Goal: Information Seeking & Learning: Learn about a topic

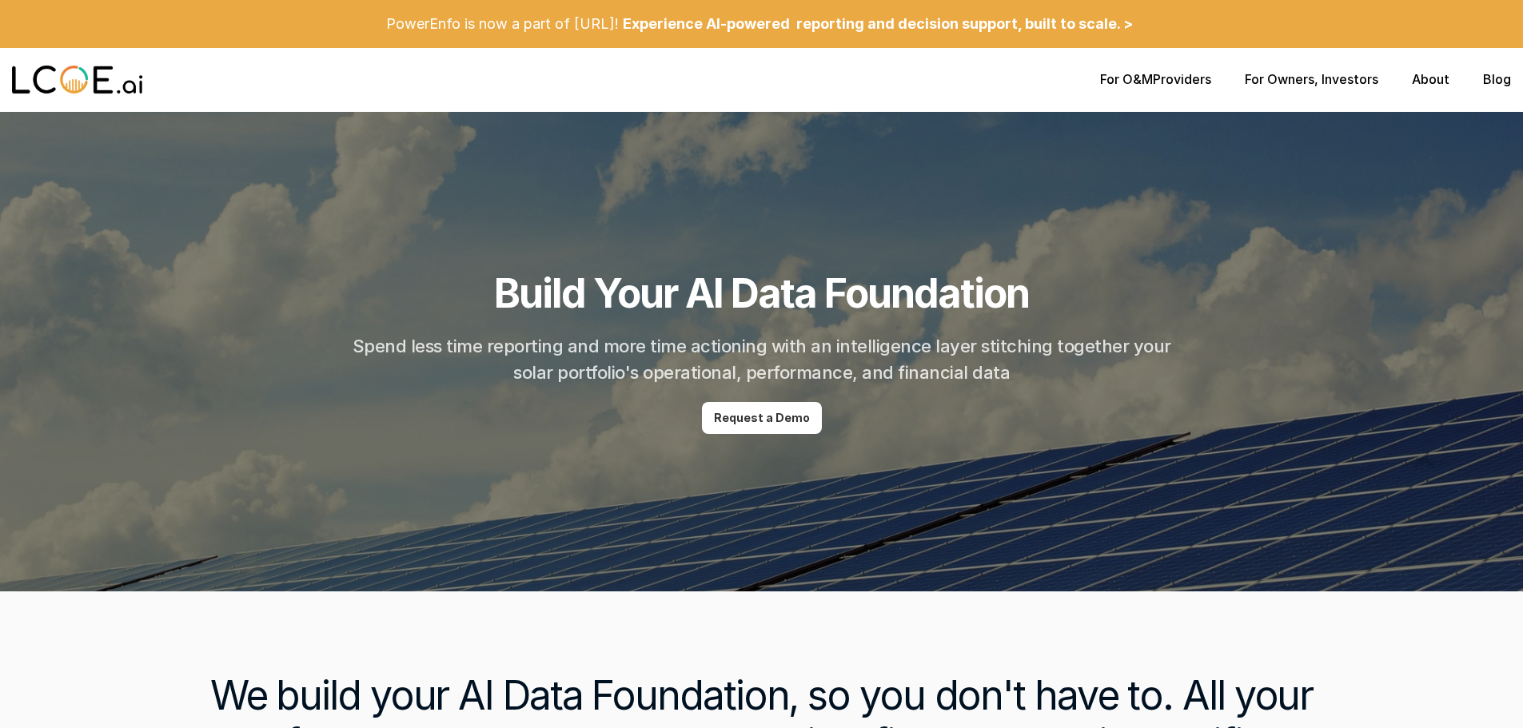
click at [1327, 78] on p "For Owners , Investors" at bounding box center [1311, 79] width 133 height 15
click at [1285, 76] on link "For Owners" at bounding box center [1280, 79] width 70 height 16
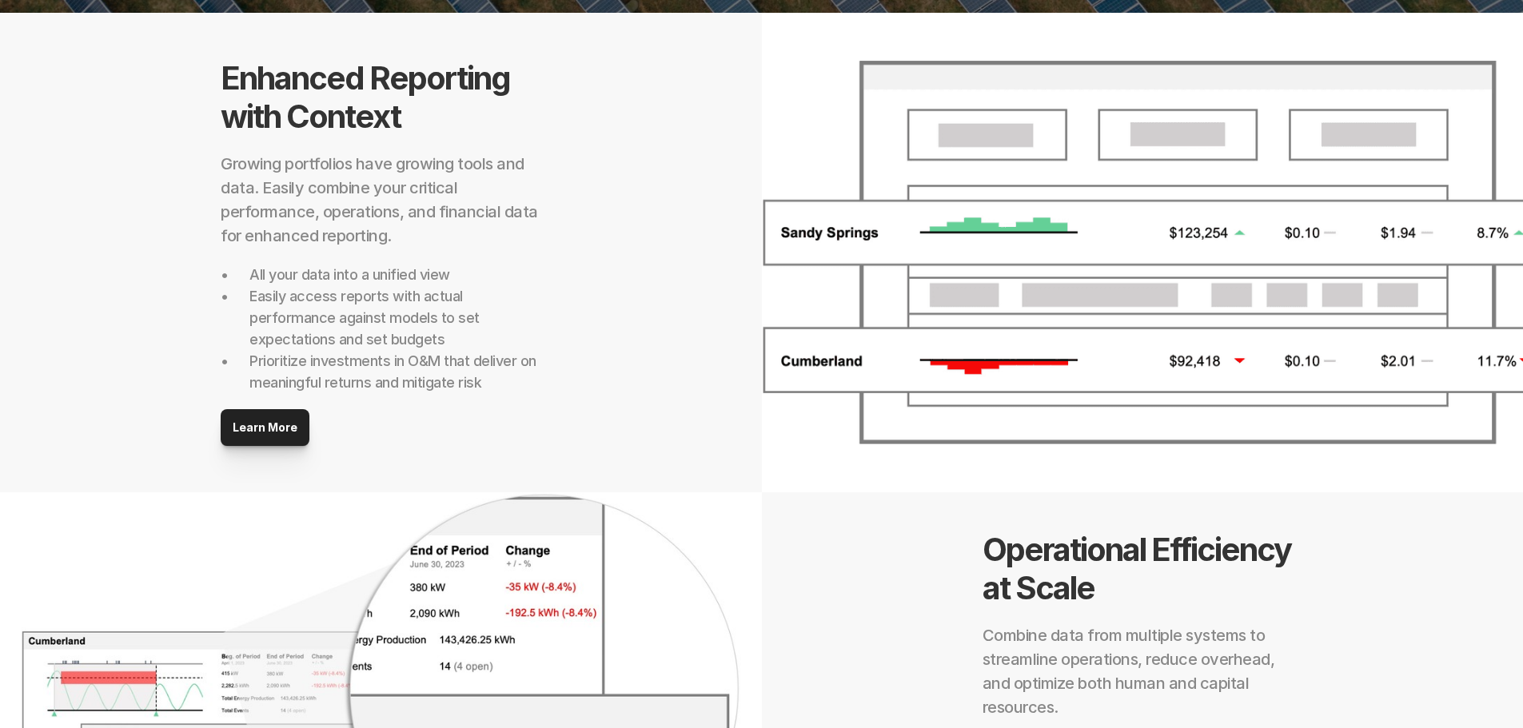
scroll to position [528, 0]
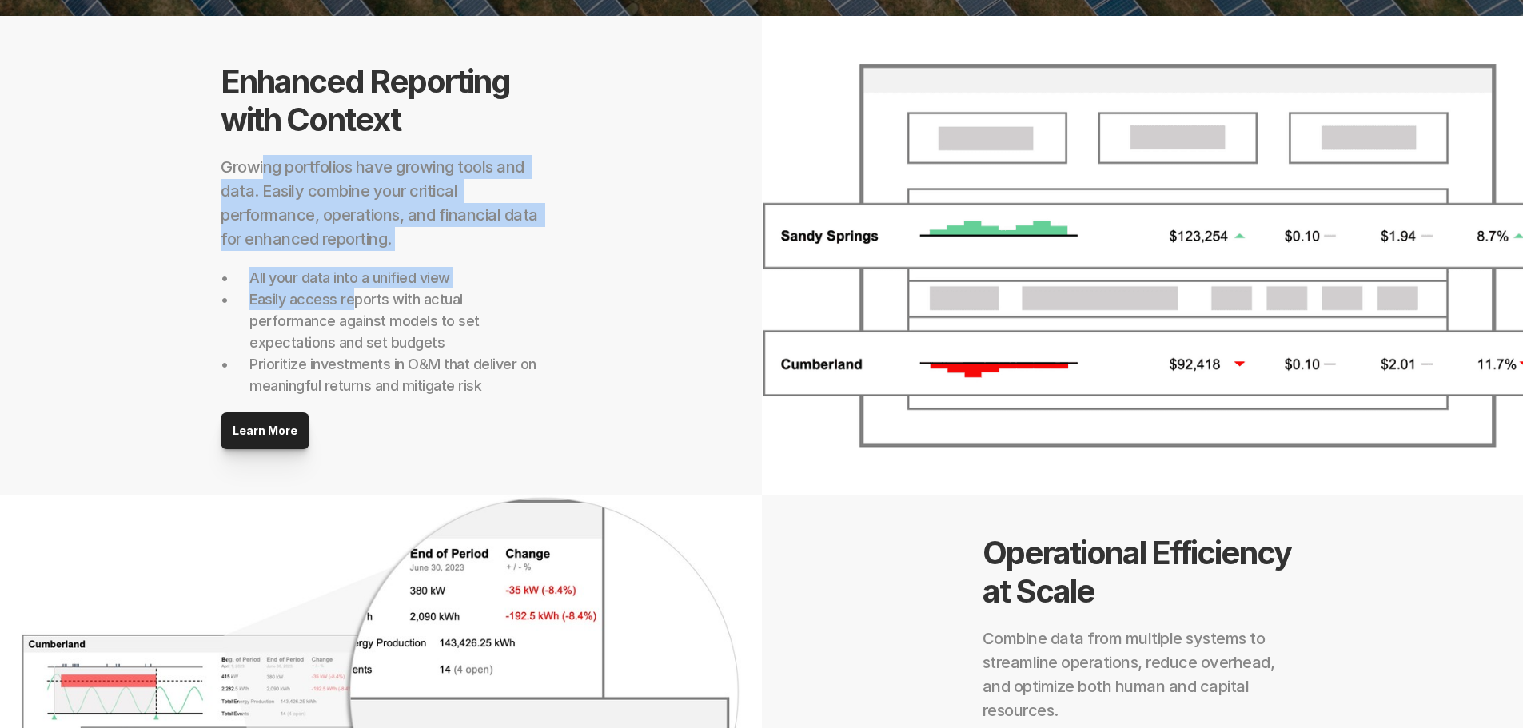
drag, startPoint x: 262, startPoint y: 171, endPoint x: 370, endPoint y: 302, distance: 169.8
click at [357, 293] on div "Enhanced Reporting with Context Growing portfolios have growing tools and data.…" at bounding box center [381, 255] width 320 height 387
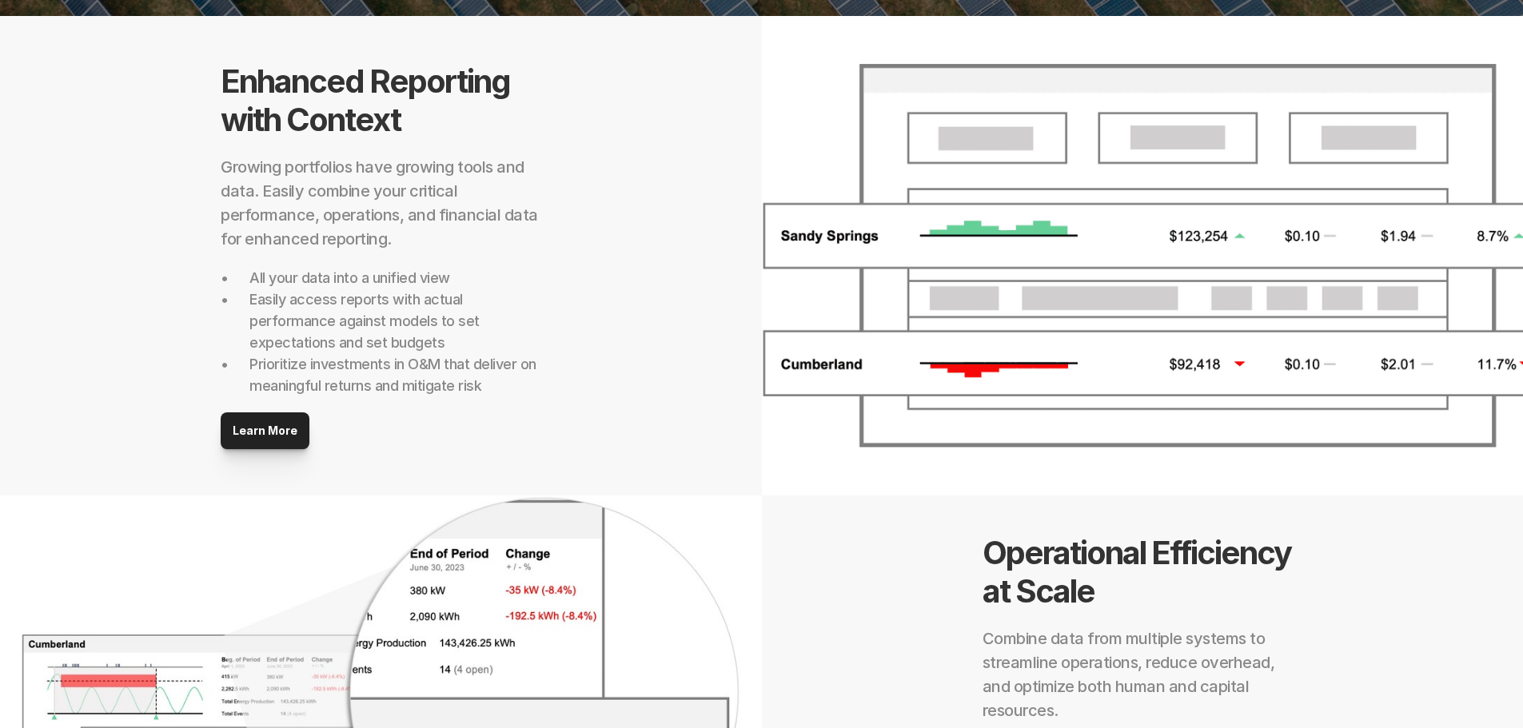
click at [488, 354] on p "Prioritize investments in O&M that deliver on meaningful returns and mitigate r…" at bounding box center [394, 374] width 291 height 43
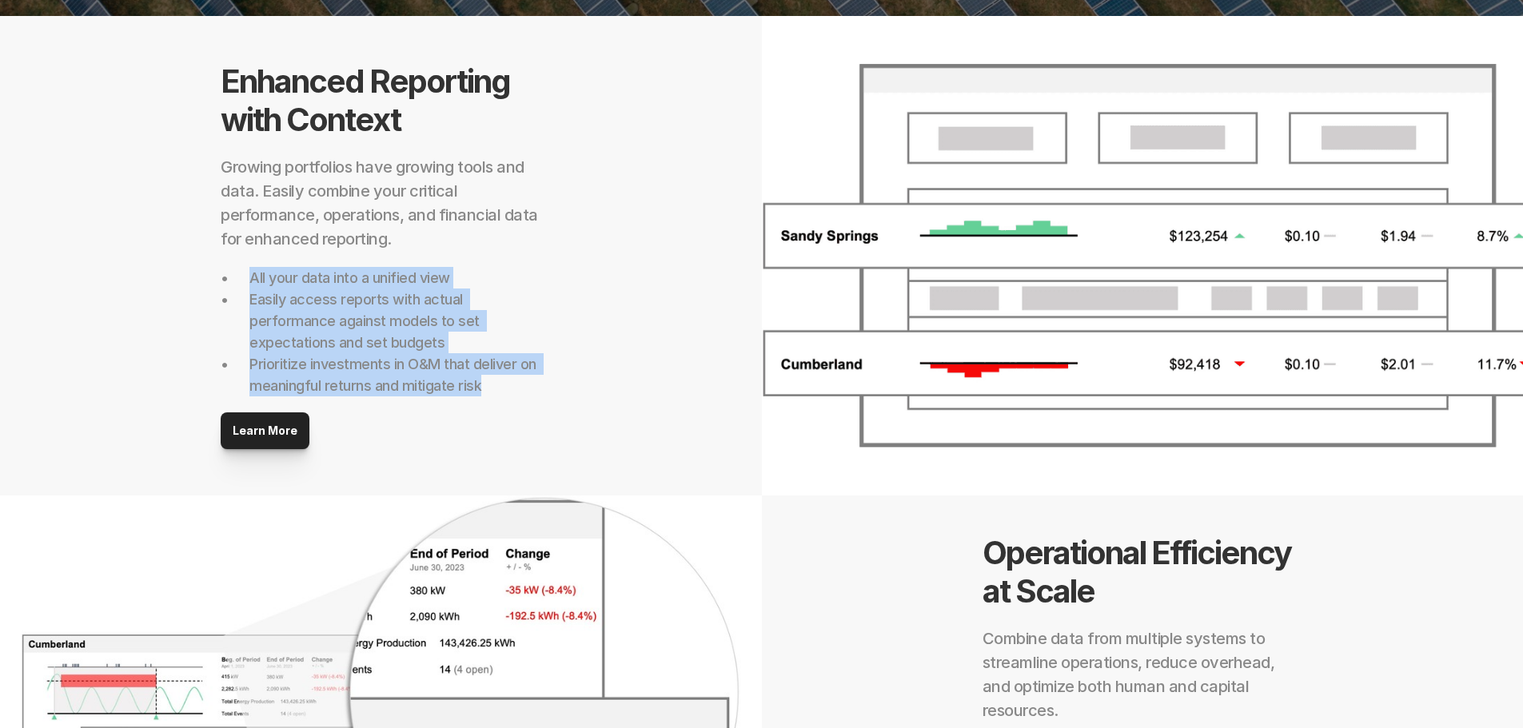
drag, startPoint x: 250, startPoint y: 277, endPoint x: 489, endPoint y: 396, distance: 267.0
click at [489, 396] on div "Enhanced Reporting with Context Growing portfolios have growing tools and data.…" at bounding box center [381, 255] width 320 height 387
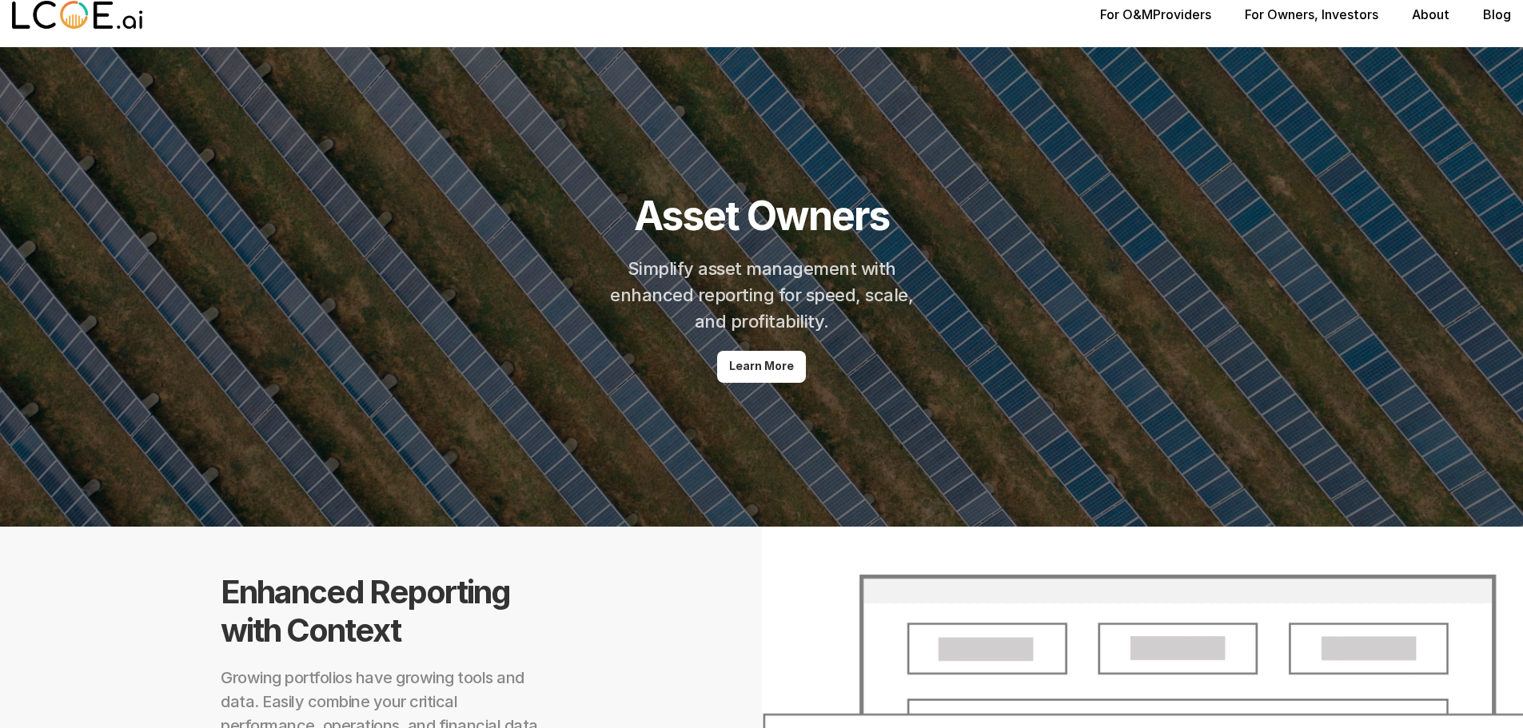
scroll to position [0, 0]
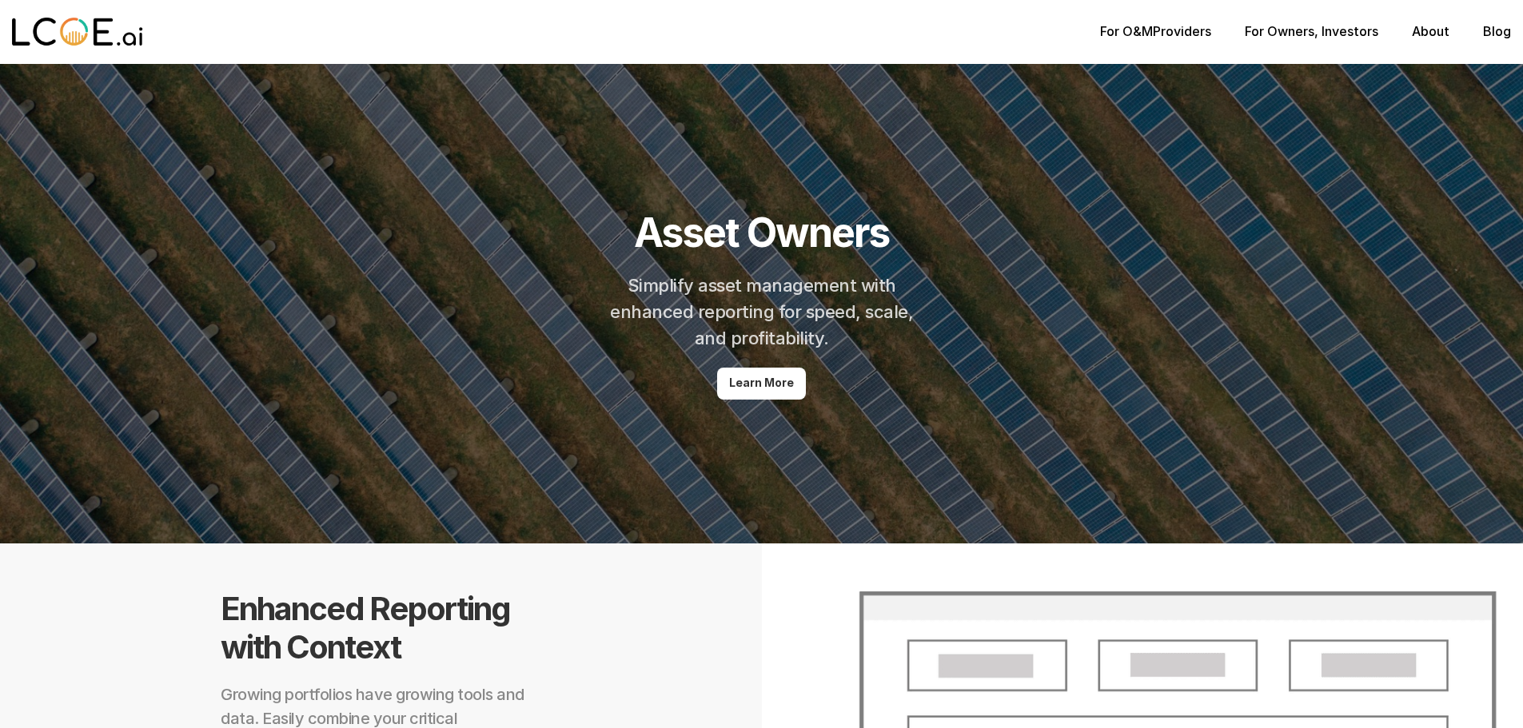
click at [1430, 31] on link "About" at bounding box center [1431, 31] width 38 height 16
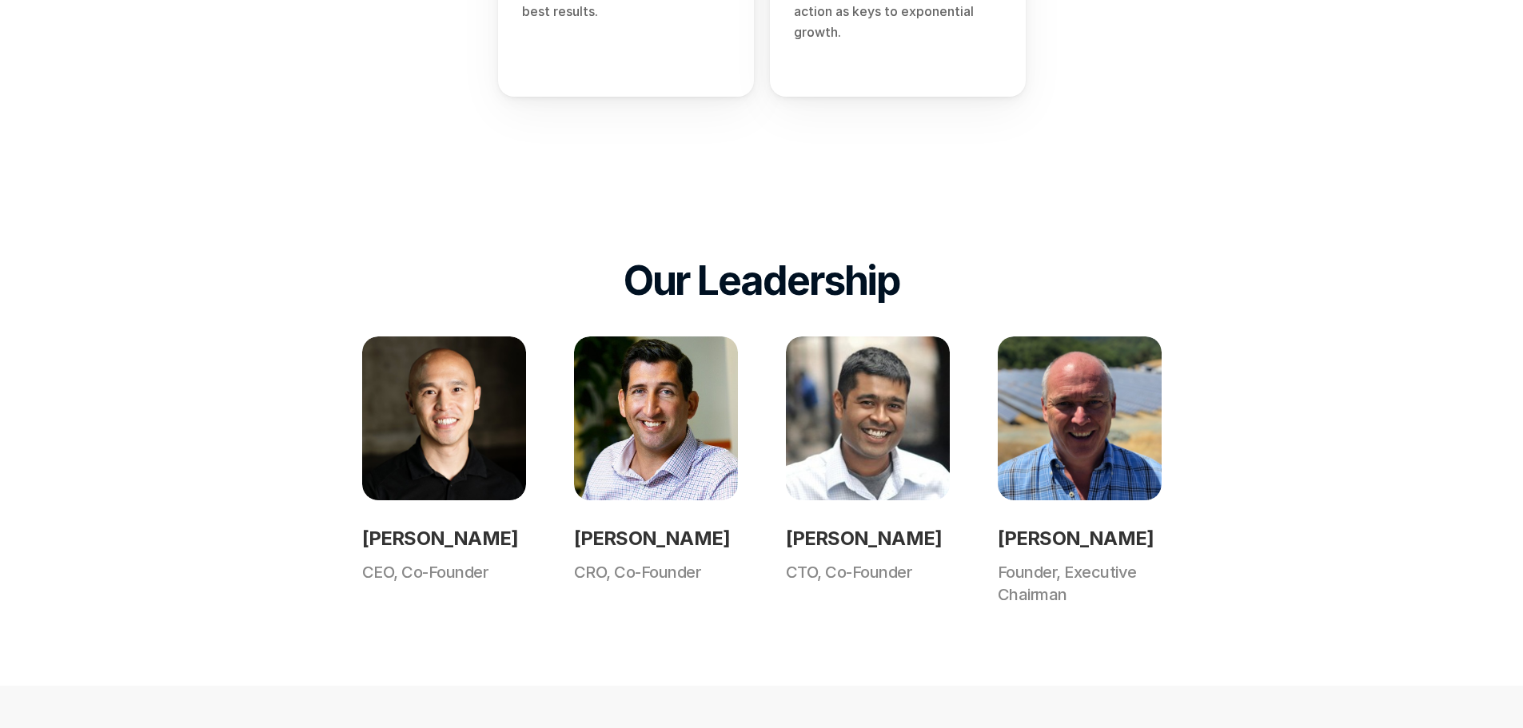
scroll to position [925, 0]
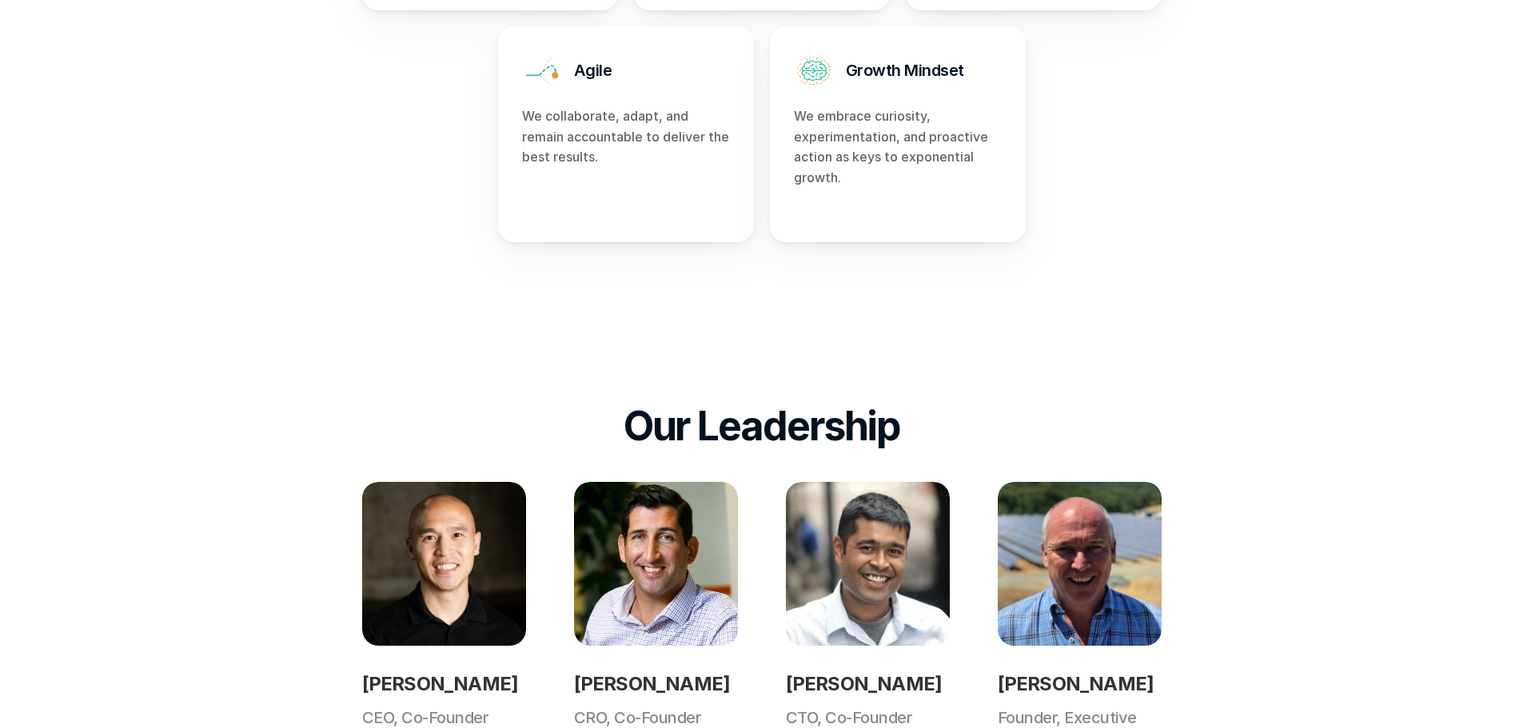
click at [380, 564] on img at bounding box center [444, 564] width 164 height 164
click at [431, 548] on img at bounding box center [444, 564] width 164 height 164
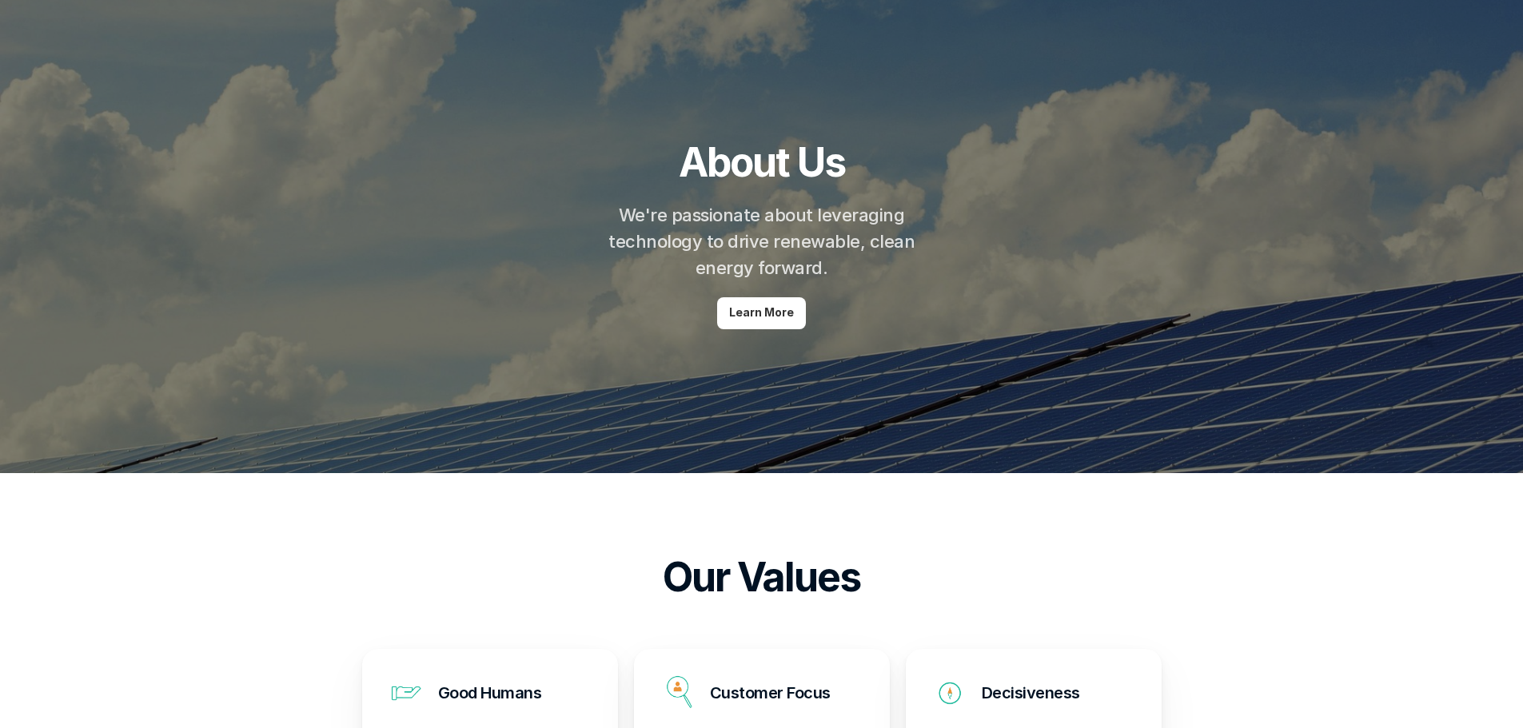
scroll to position [0, 0]
